Goal: Task Accomplishment & Management: Complete application form

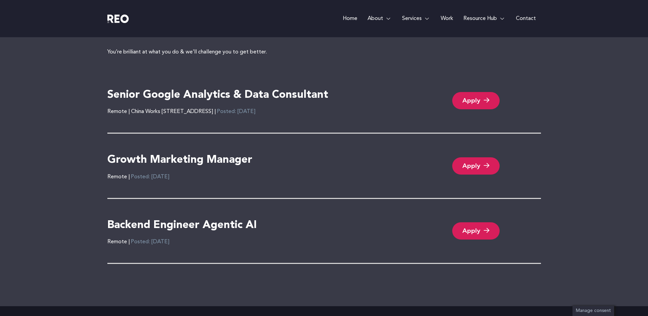
scroll to position [1319, 0]
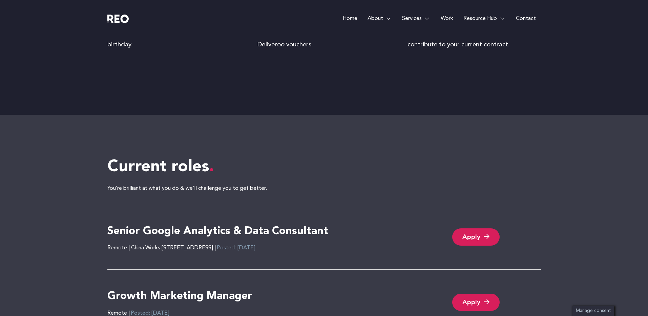
click at [466, 233] on link "Apply" at bounding box center [475, 237] width 47 height 17
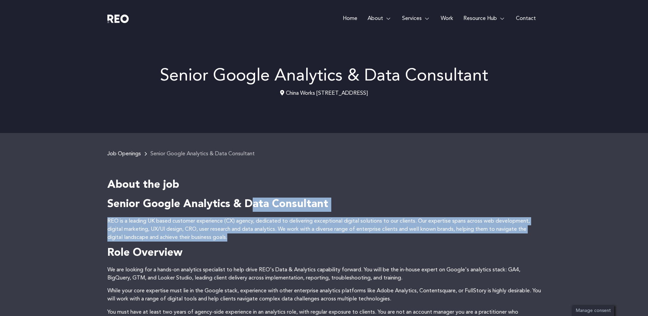
drag, startPoint x: 272, startPoint y: 237, endPoint x: 253, endPoint y: 208, distance: 34.6
drag, startPoint x: 253, startPoint y: 208, endPoint x: 264, endPoint y: 236, distance: 30.1
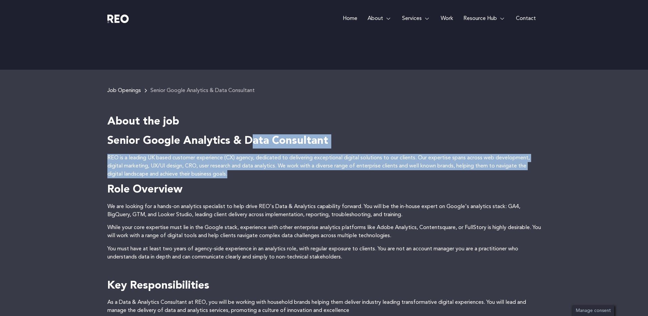
scroll to position [142, 0]
